Goal: Information Seeking & Learning: Learn about a topic

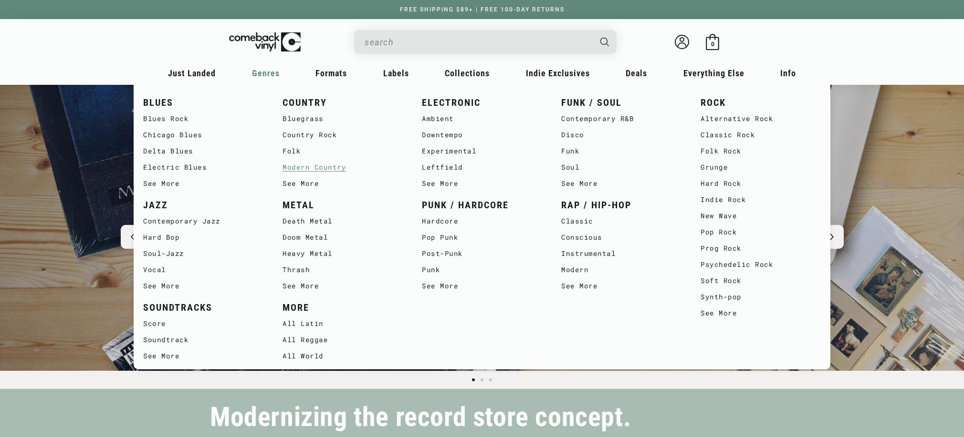
click at [330, 171] on link "Modern Country" at bounding box center [342, 167] width 120 height 16
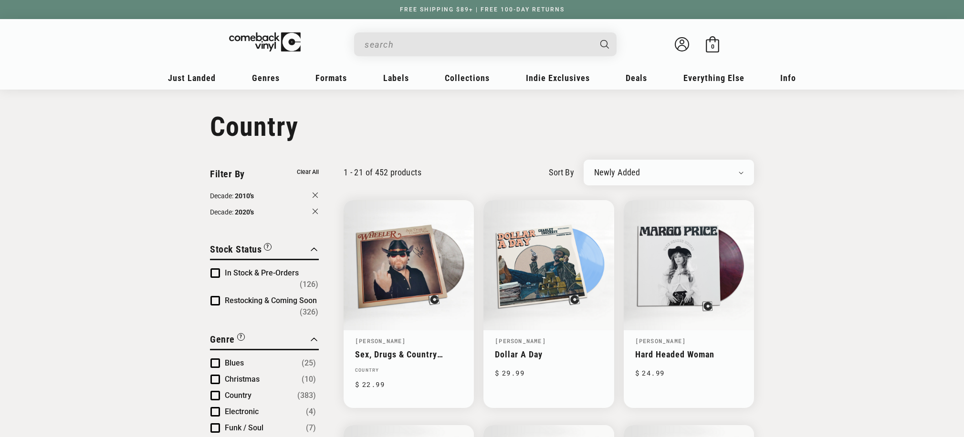
click at [690, 176] on div "Newly Added Popularity Artist (A-Z) Price (High To Low) Price (Low To High) Per…" at bounding box center [668, 173] width 170 height 26
click at [704, 169] on select "Newly Added Popularity Artist (A-Z) Price (High To Low) Price (Low To High) Per…" at bounding box center [668, 173] width 149 height 10
select select "best-selling"
click at [594, 168] on select "Newly Added Popularity Artist (A-Z) Price (High To Low) Price (Low To High) Per…" at bounding box center [668, 173] width 149 height 10
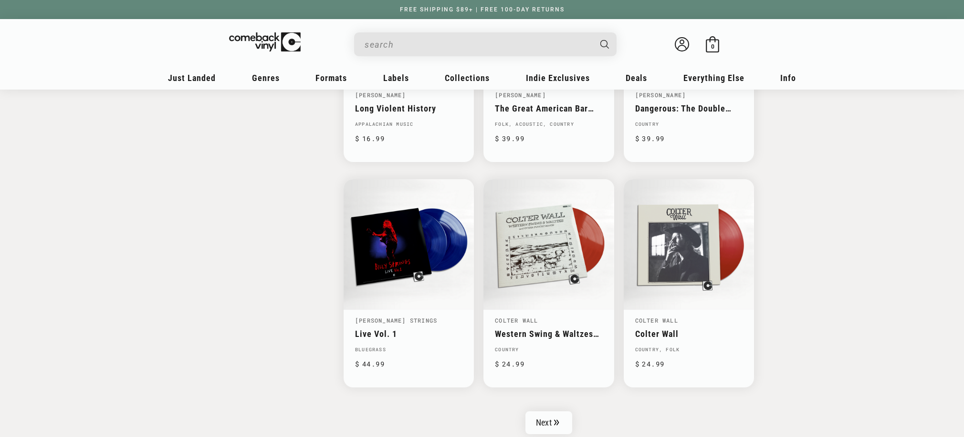
scroll to position [1419, 0]
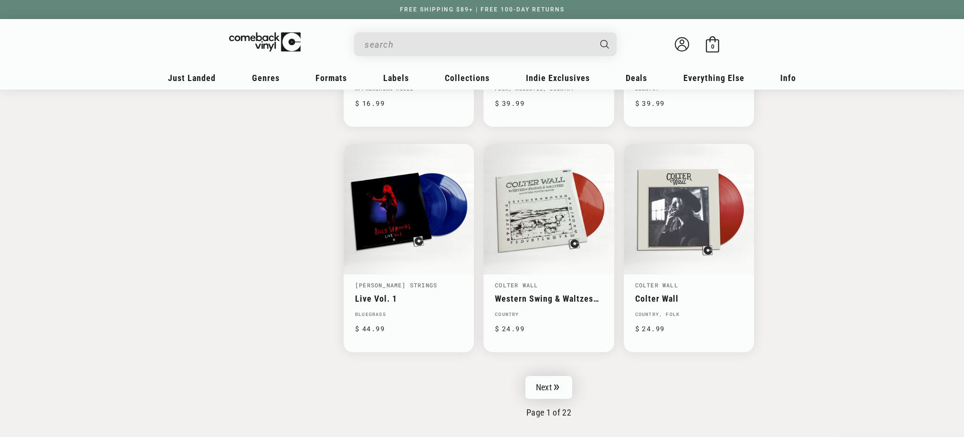
click at [547, 382] on link "Next" at bounding box center [548, 387] width 47 height 23
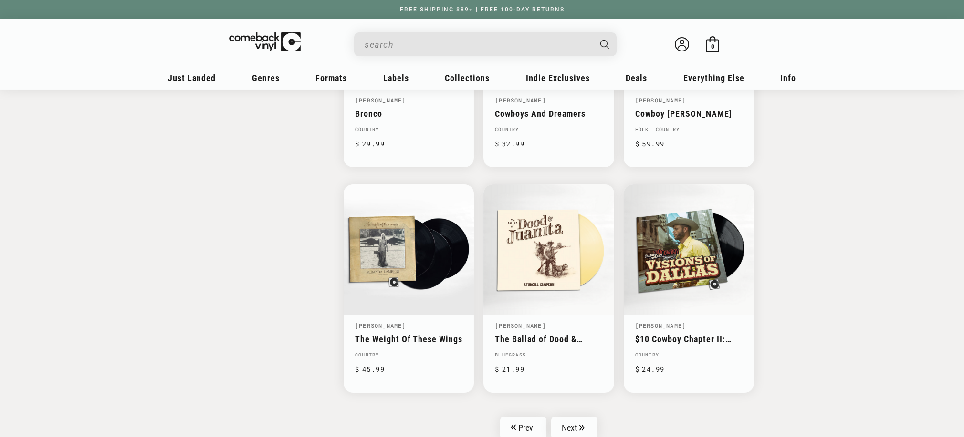
scroll to position [1393, 0]
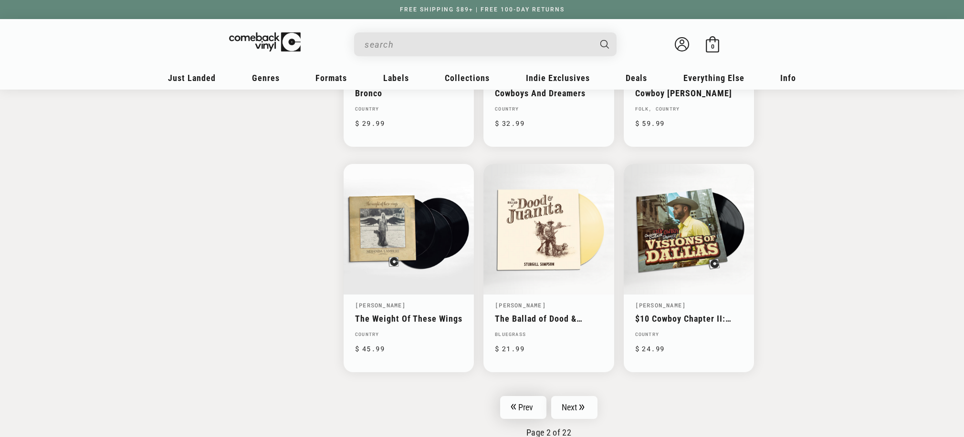
click at [531, 400] on link "Prev" at bounding box center [523, 407] width 46 height 23
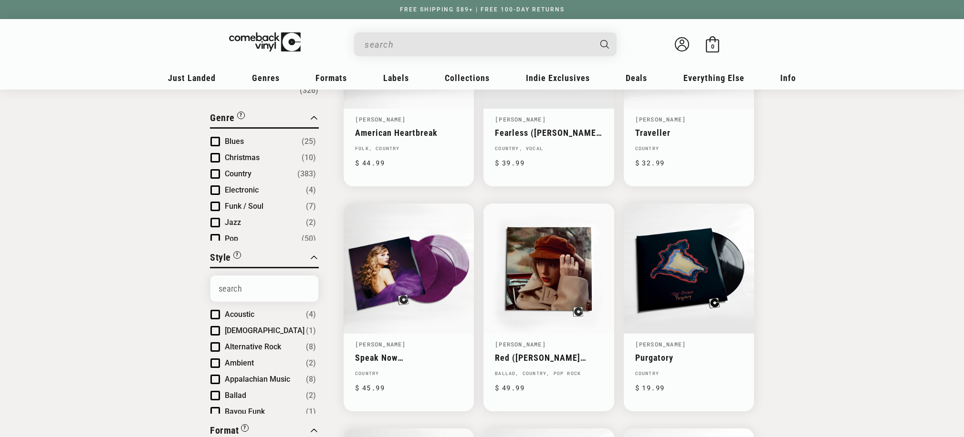
scroll to position [37, 0]
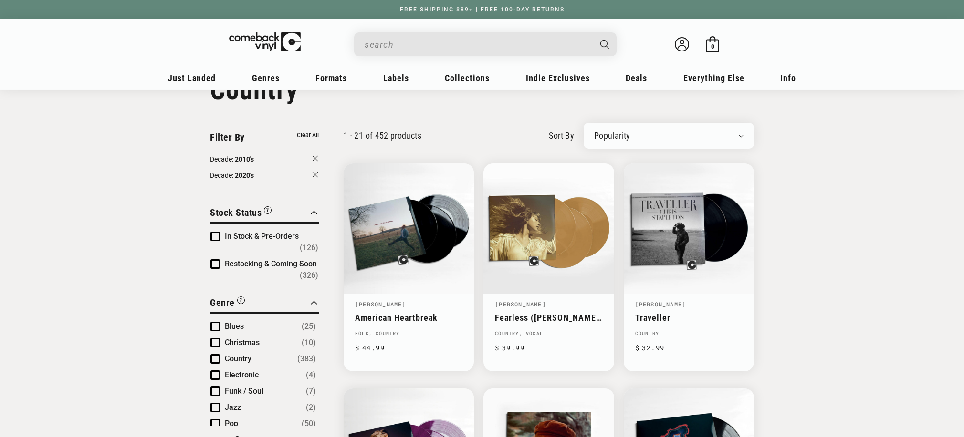
click at [213, 234] on span "Product filter" at bounding box center [215, 237] width 10 height 10
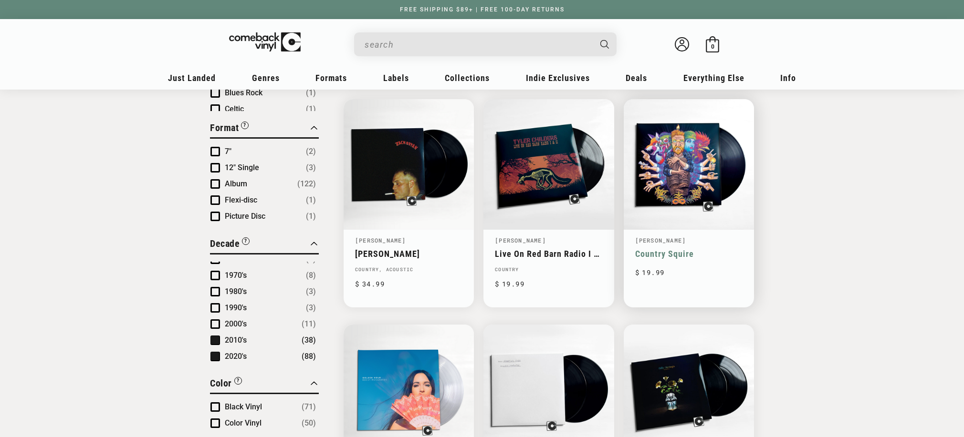
scroll to position [349, 0]
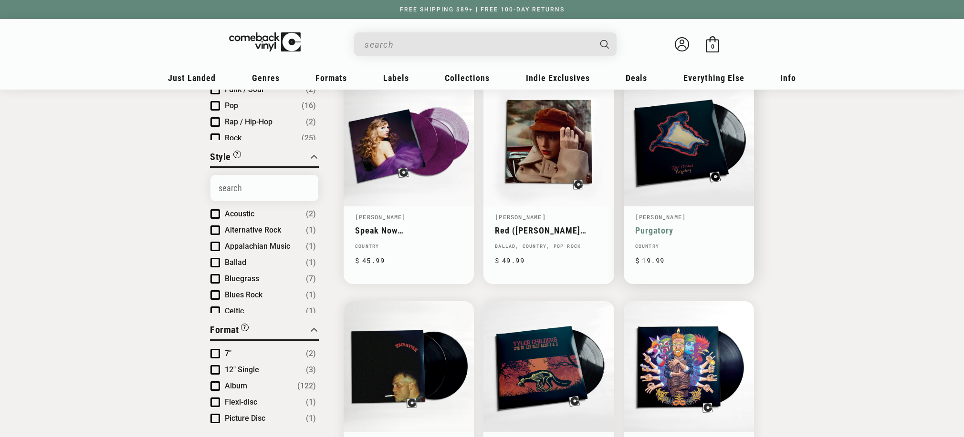
click at [670, 218] on link "[PERSON_NAME]" at bounding box center [660, 217] width 51 height 8
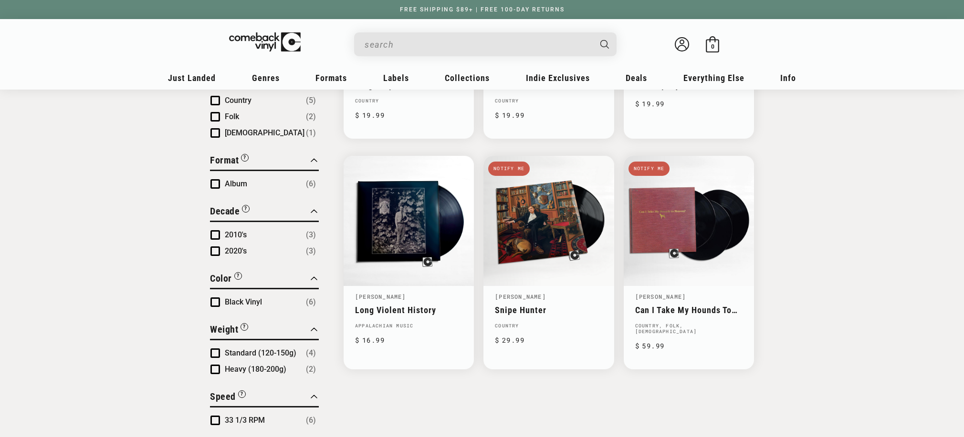
scroll to position [273, 0]
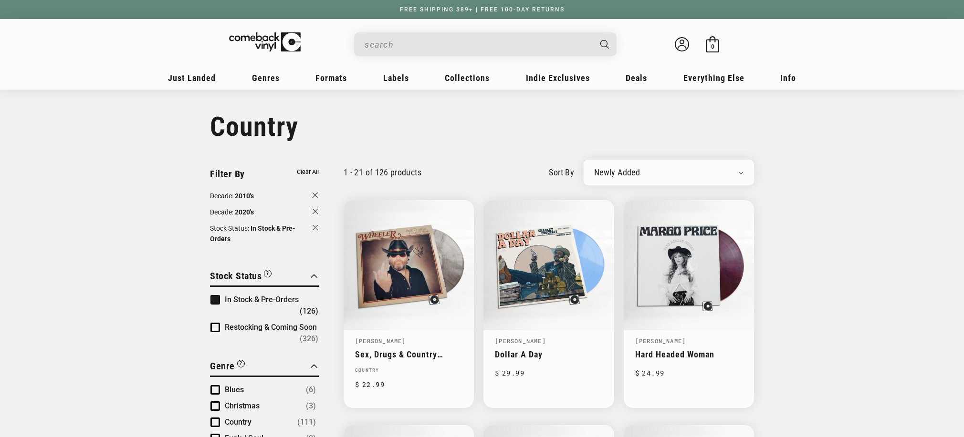
click at [678, 177] on div "Newly Added Popularity Artist (A-Z) Price (High To Low) Price (Low To High) Per…" at bounding box center [668, 173] width 170 height 26
click at [657, 171] on select "Newly Added Popularity Artist (A-Z) Price (High To Low) Price (Low To High) Per…" at bounding box center [668, 173] width 149 height 10
select select "best-selling"
click at [594, 168] on select "Newly Added Popularity Artist (A-Z) Price (High To Low) Price (Low To High) Per…" at bounding box center [668, 173] width 149 height 10
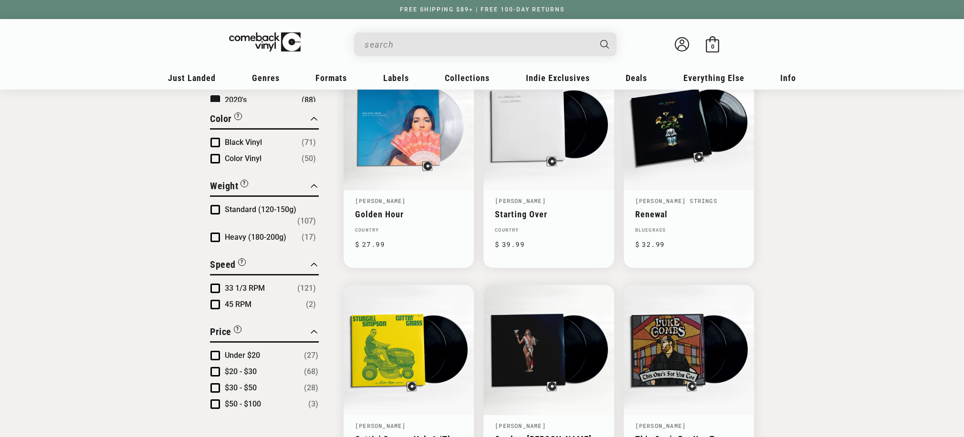
scroll to position [724, 0]
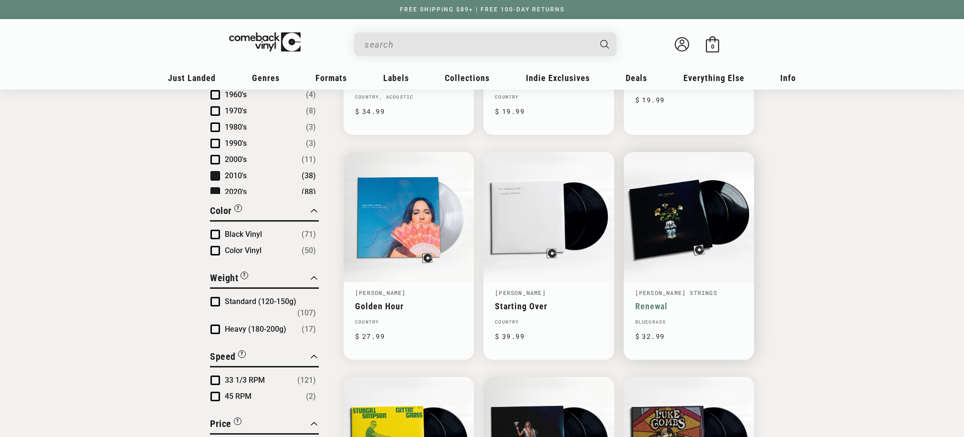
click at [692, 301] on link "Renewal" at bounding box center [688, 306] width 107 height 10
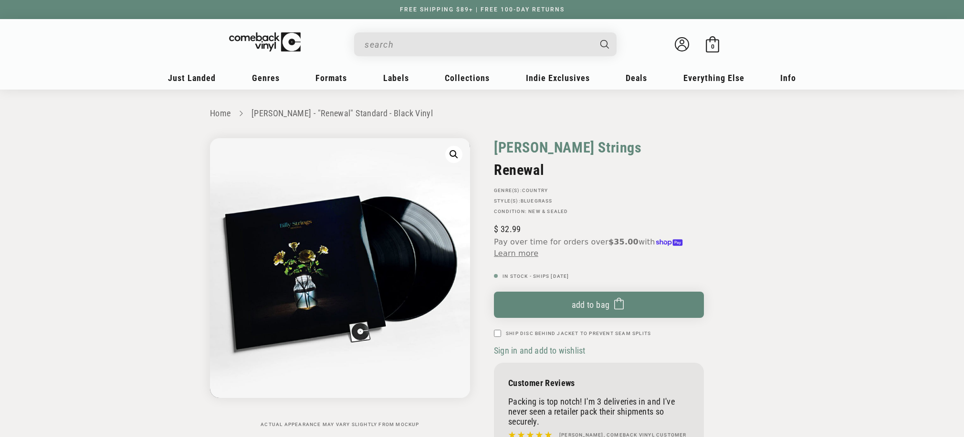
click at [508, 138] on link "[PERSON_NAME] Strings" at bounding box center [568, 147] width 148 height 19
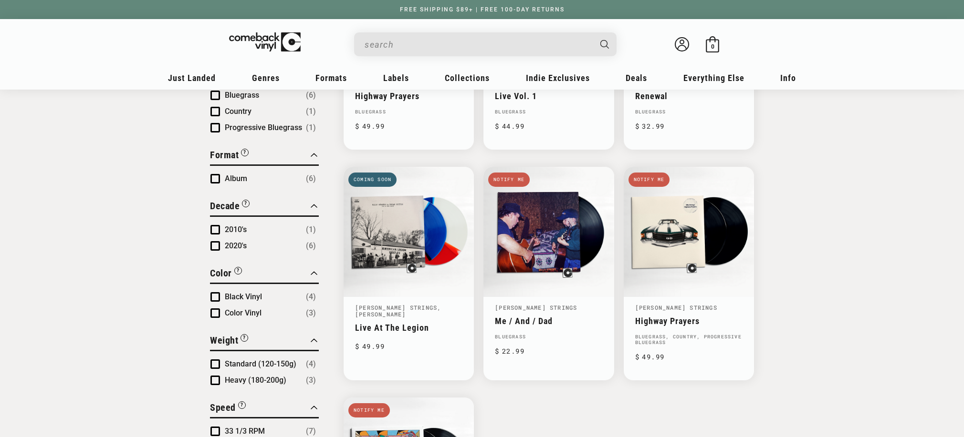
scroll to position [92, 0]
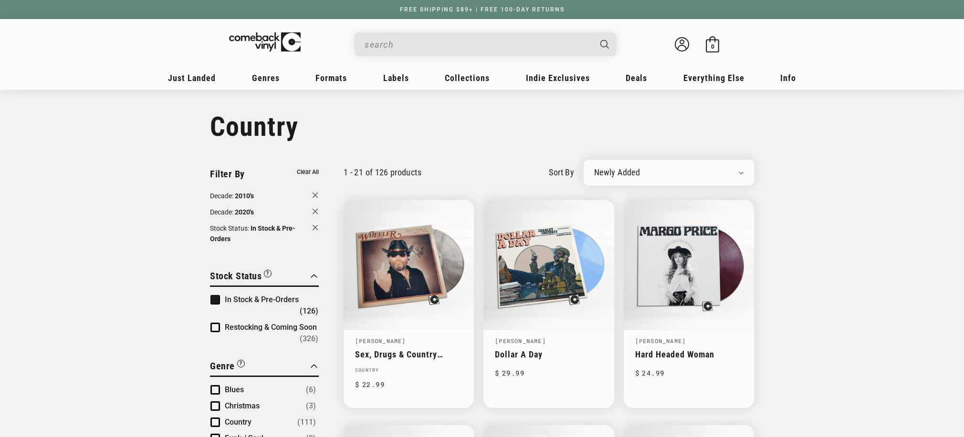
click at [640, 176] on select "Newly Added Popularity Artist (A-Z) Price (High To Low) Price (Low To High) Per…" at bounding box center [668, 173] width 149 height 10
select select "best-selling"
click at [594, 168] on select "Newly Added Popularity Artist (A-Z) Price (High To Low) Price (Low To High) Per…" at bounding box center [668, 173] width 149 height 10
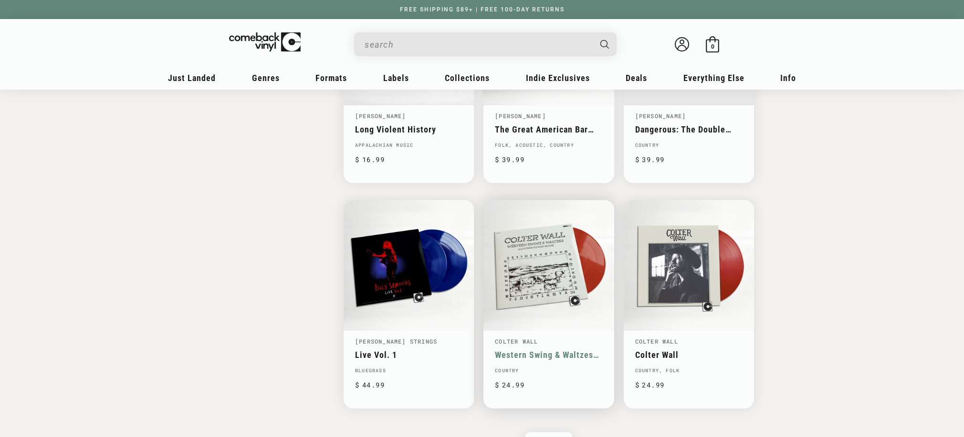
scroll to position [1435, 0]
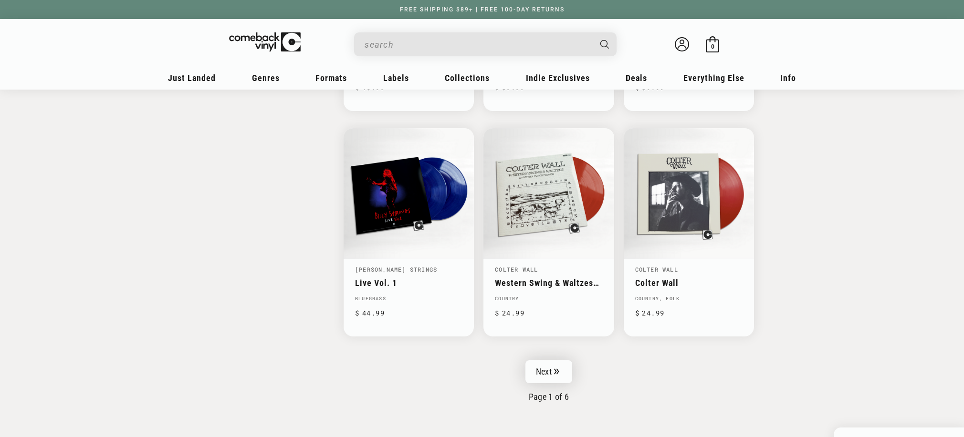
click at [549, 361] on link "Next" at bounding box center [548, 372] width 47 height 23
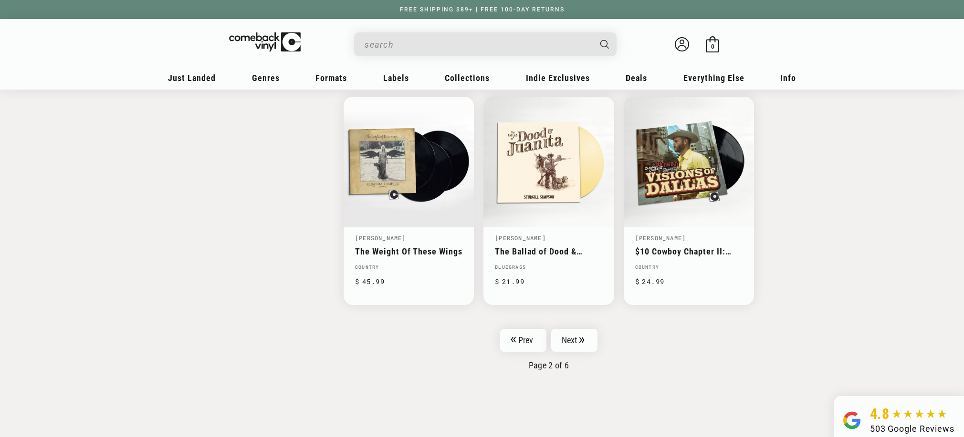
scroll to position [1494, 0]
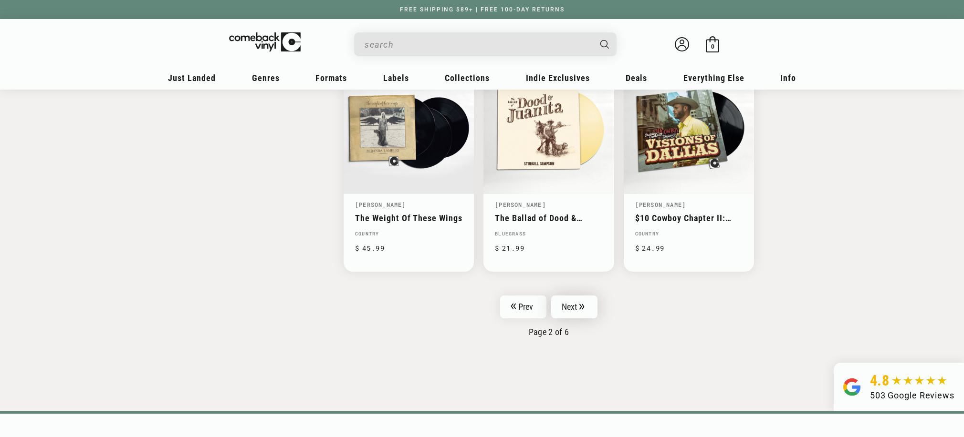
click at [575, 308] on link "Next" at bounding box center [574, 307] width 47 height 23
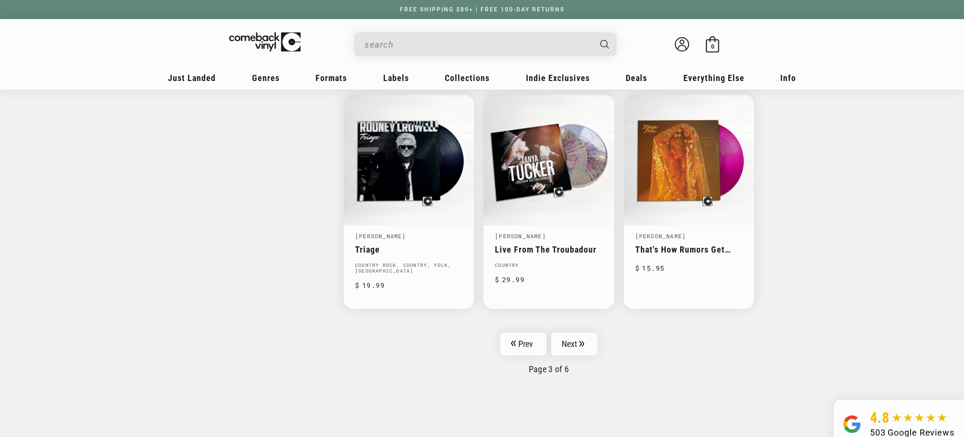
scroll to position [1507, 0]
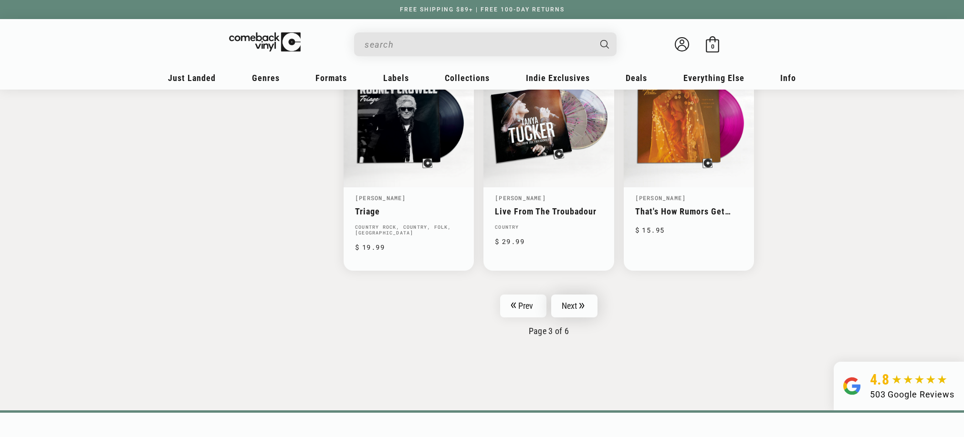
click at [581, 303] on icon "Pagination" at bounding box center [581, 306] width 5 height 6
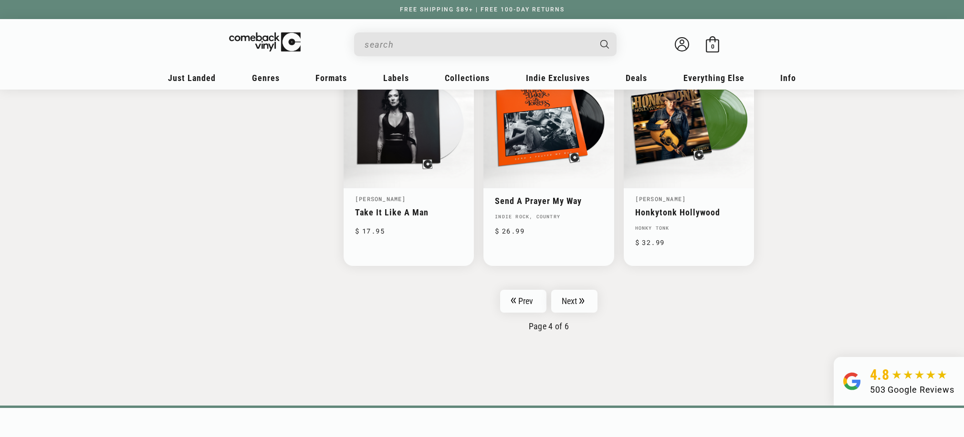
scroll to position [1600, 0]
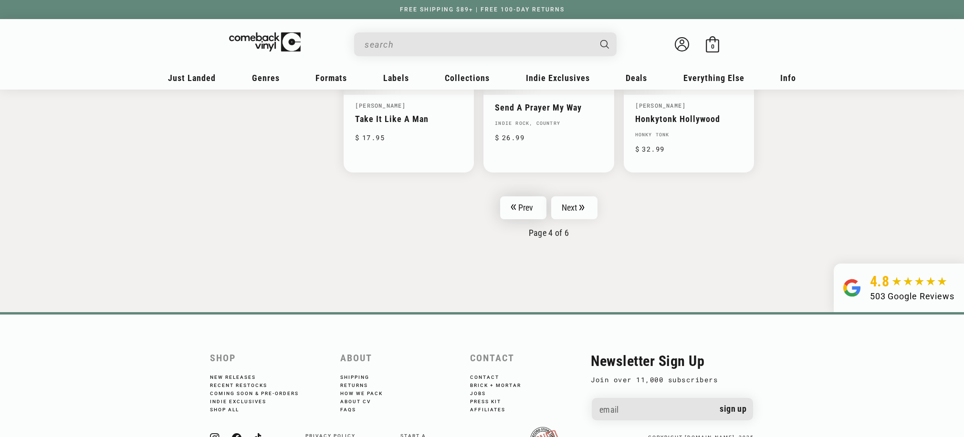
click at [527, 200] on link "Prev" at bounding box center [523, 208] width 46 height 23
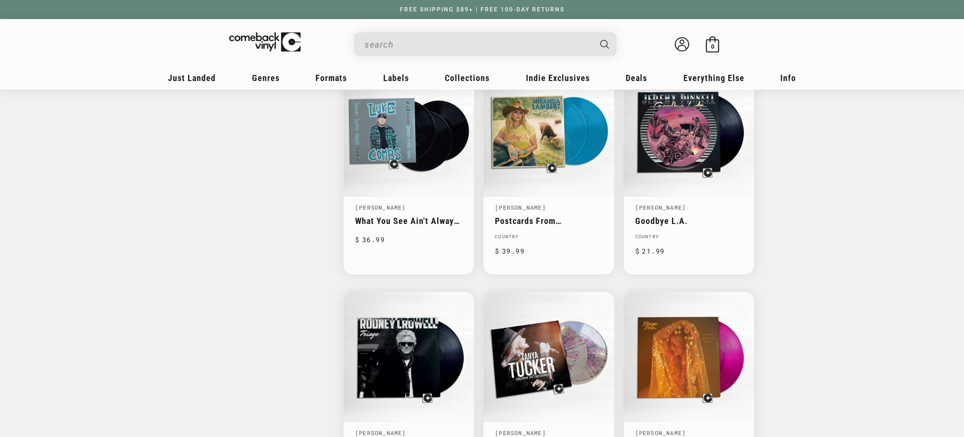
scroll to position [1419, 0]
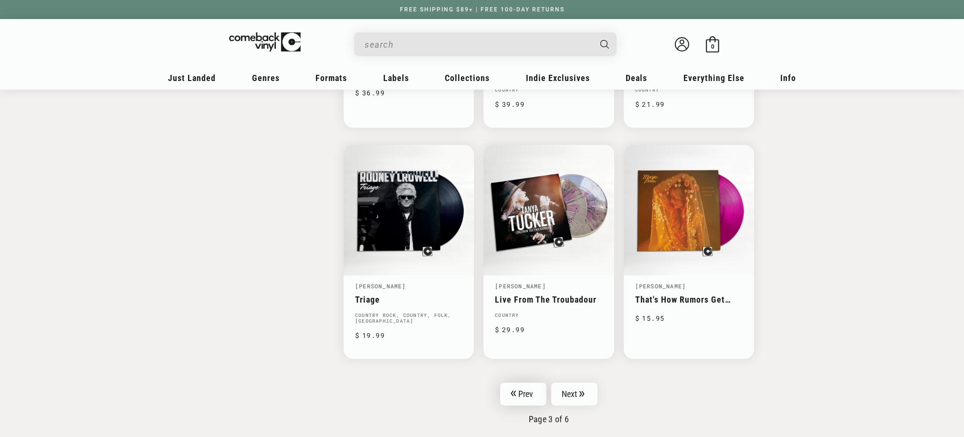
click at [514, 386] on link "Prev" at bounding box center [523, 394] width 46 height 23
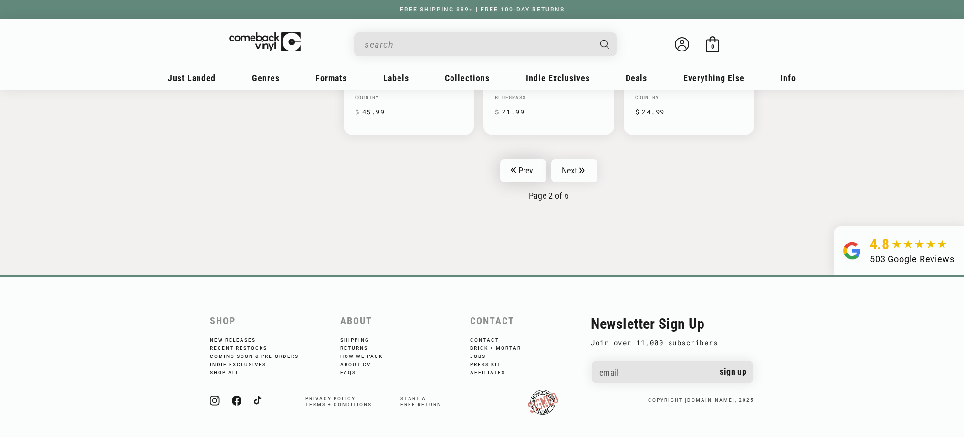
click at [524, 176] on link "Prev" at bounding box center [523, 170] width 46 height 23
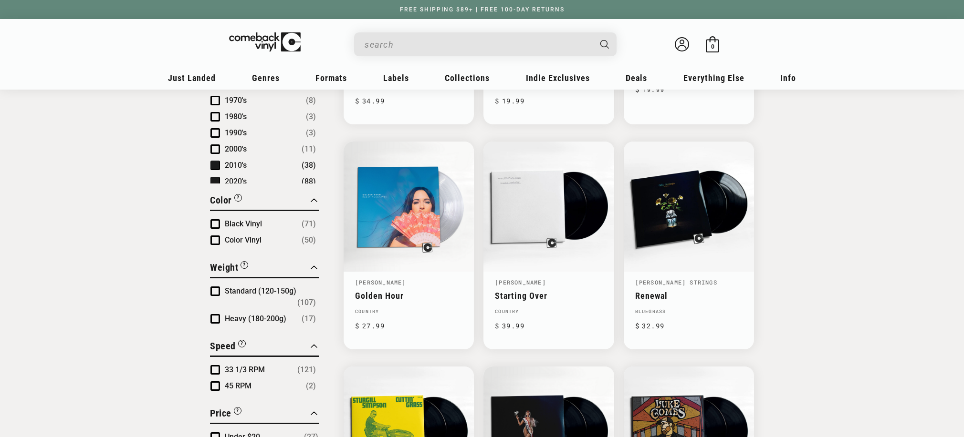
scroll to position [775, 0]
